Goal: Find contact information: Find contact information

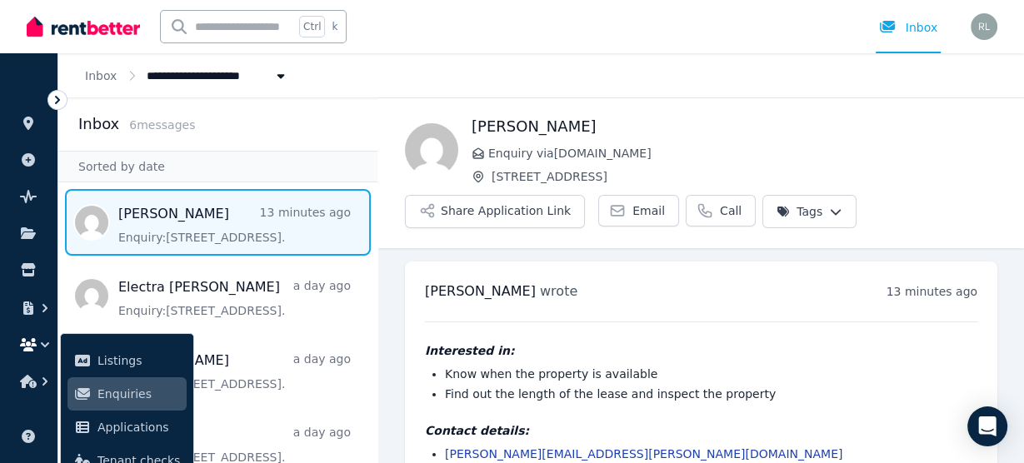
scroll to position [50, 0]
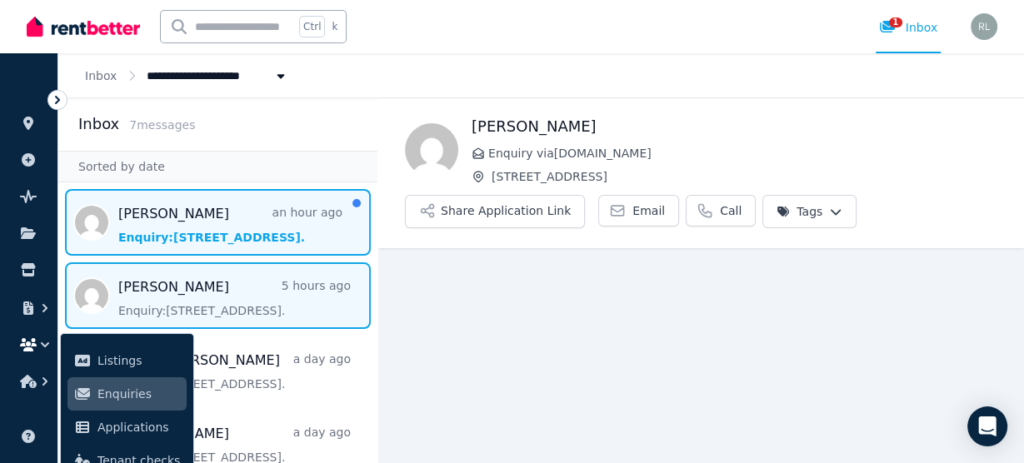
click at [193, 240] on span "Message list" at bounding box center [217, 222] width 319 height 67
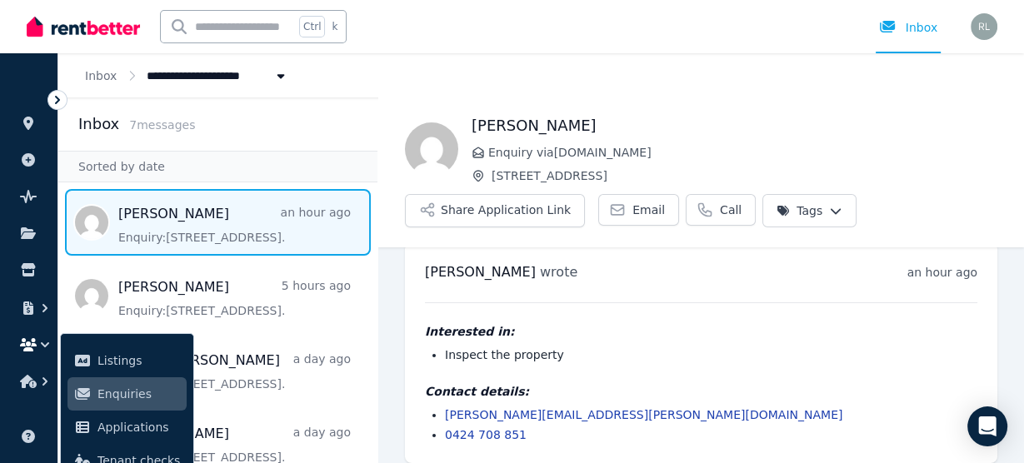
scroll to position [31, 0]
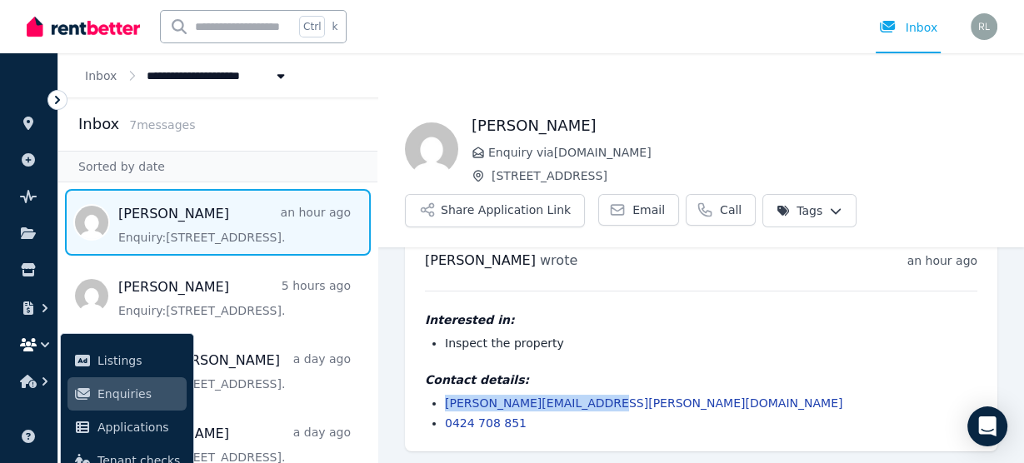
drag, startPoint x: 606, startPoint y: 403, endPoint x: 438, endPoint y: 403, distance: 167.5
click at [438, 403] on ul "[PERSON_NAME][EMAIL_ADDRESS][PERSON_NAME][DOMAIN_NAME] 0424 708 851" at bounding box center [701, 413] width 553 height 37
copy link "[PERSON_NAME][EMAIL_ADDRESS][PERSON_NAME][DOMAIN_NAME]"
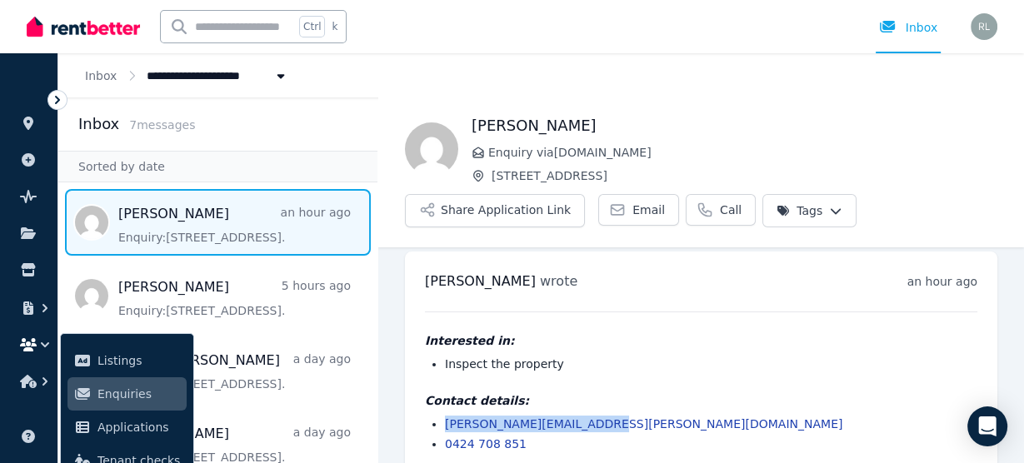
scroll to position [0, 0]
